Goal: Navigation & Orientation: Find specific page/section

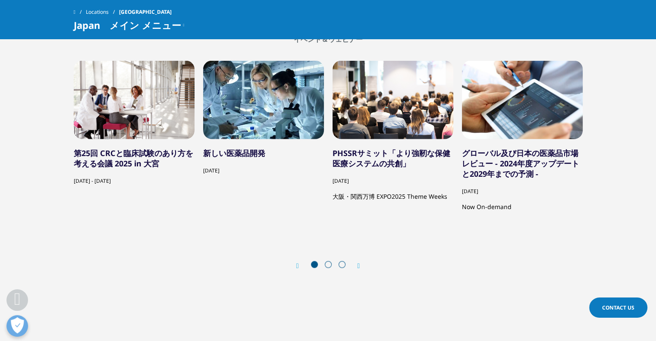
scroll to position [1681, 0]
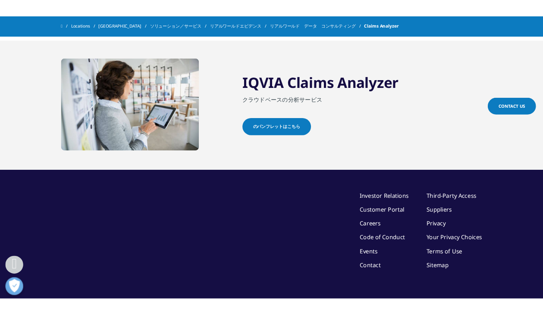
scroll to position [807, 0]
